Goal: Check status: Check status

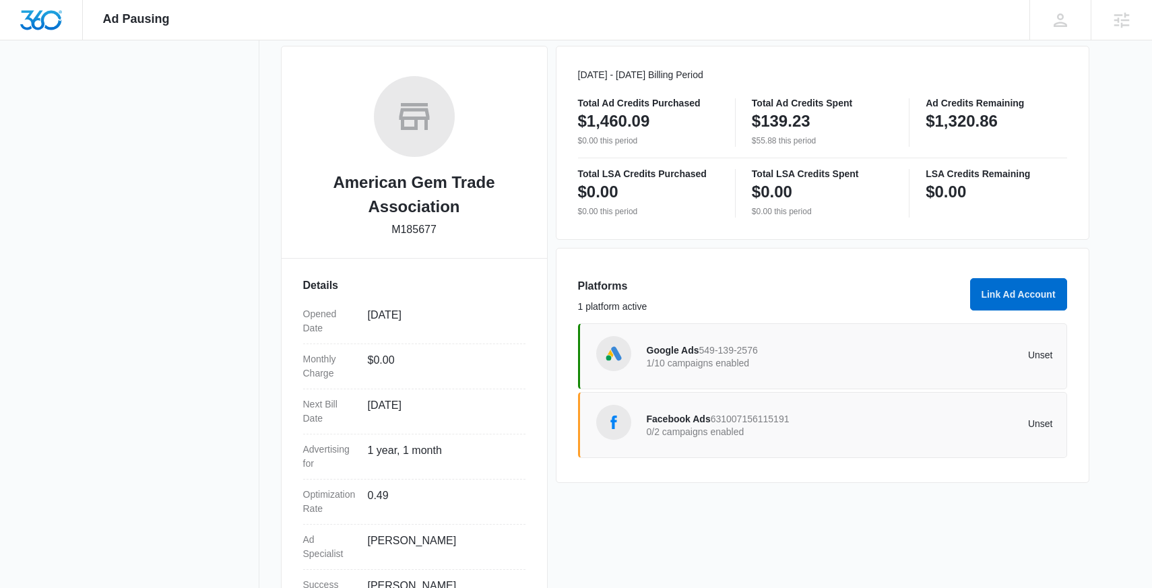
scroll to position [247, 0]
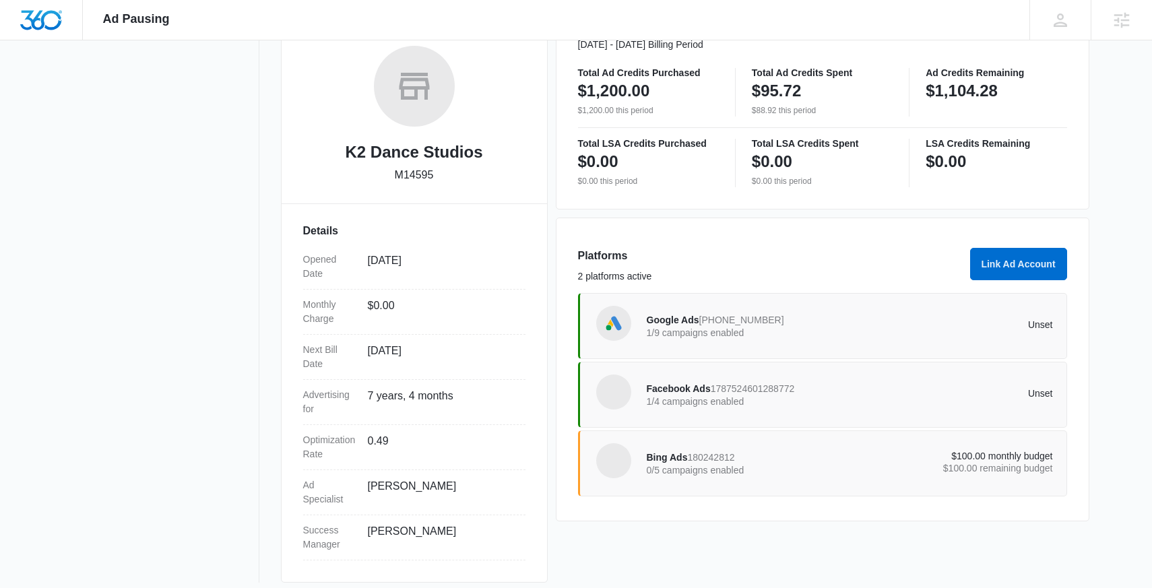
scroll to position [223, 0]
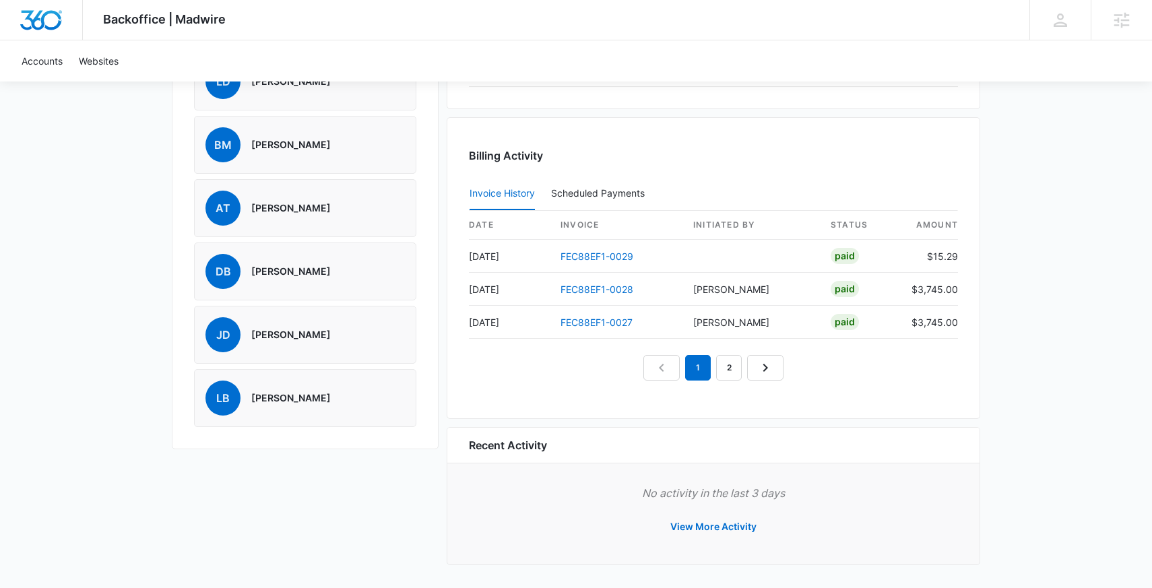
scroll to position [1172, 0]
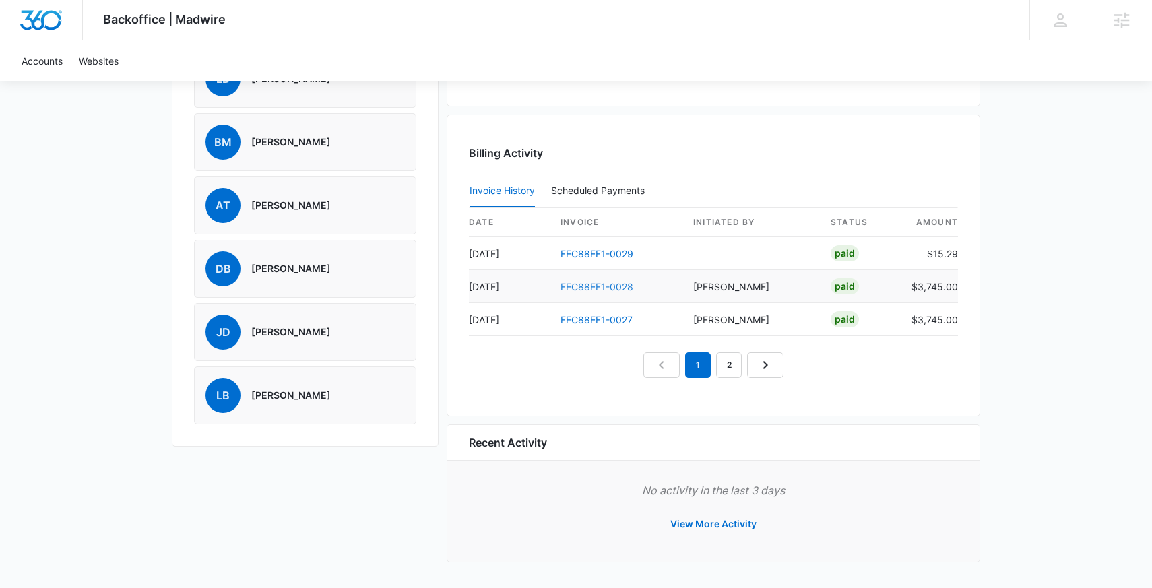
click at [608, 283] on link "FEC88EF1-0028" at bounding box center [597, 286] width 73 height 11
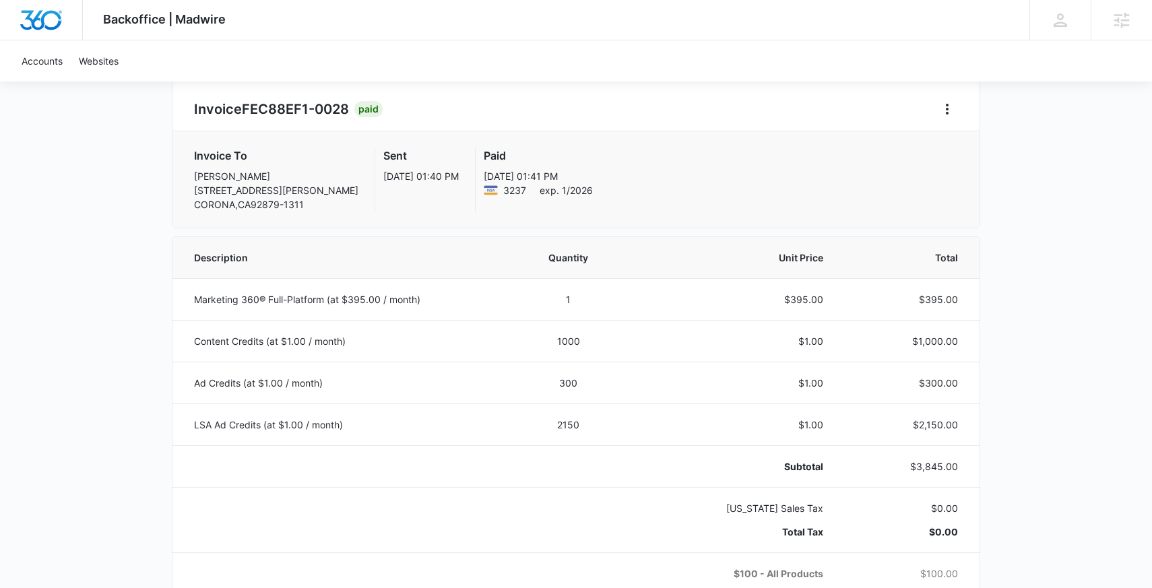
scroll to position [128, 0]
